Goal: Check status: Check status

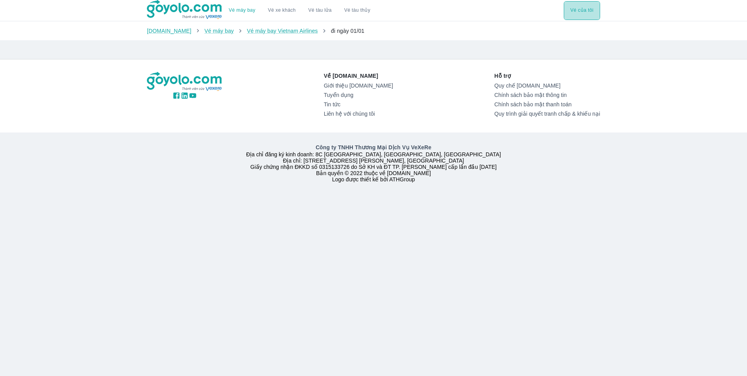
click at [592, 15] on button "Vé của tôi" at bounding box center [581, 10] width 36 height 19
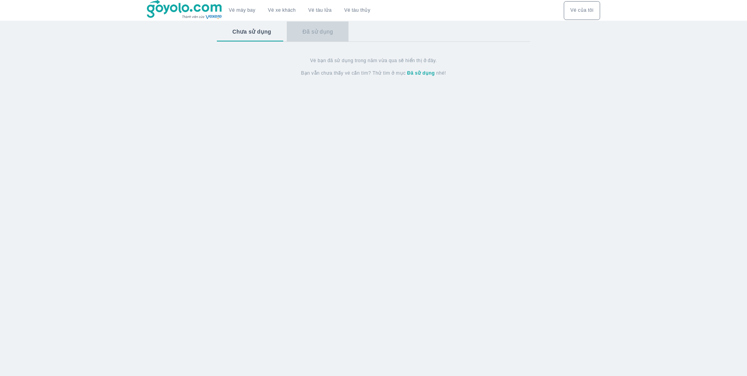
click at [317, 25] on button "Đã sử dụng" at bounding box center [318, 31] width 62 height 20
click at [250, 33] on button "Chưa sử dụng" at bounding box center [251, 31] width 69 height 20
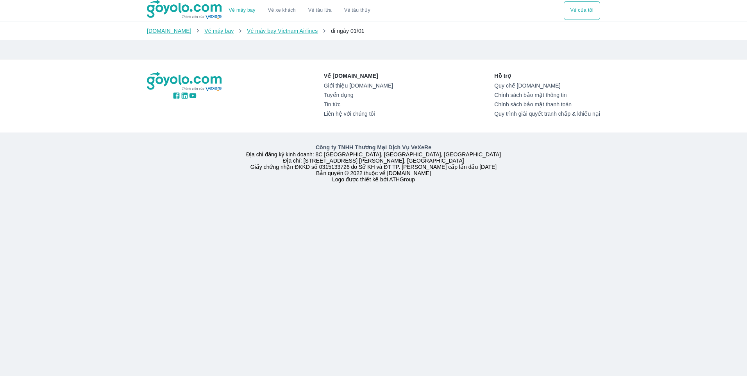
click at [280, 15] on button "Vé xe khách" at bounding box center [282, 10] width 40 height 19
click at [237, 12] on link "Vé máy bay" at bounding box center [242, 10] width 27 height 6
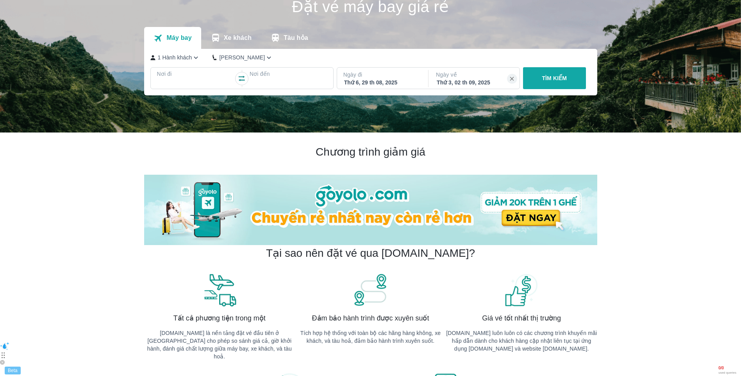
scroll to position [78, 0]
